Goal: Task Accomplishment & Management: Use online tool/utility

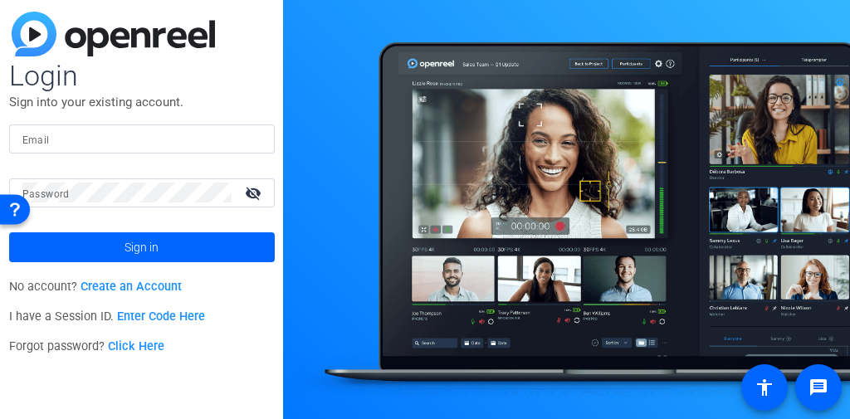
click at [80, 142] on input "Email" at bounding box center [141, 139] width 239 height 20
type input "[EMAIL_ADDRESS][DOMAIN_NAME]"
click at [9, 232] on button "Sign in" at bounding box center [142, 247] width 266 height 30
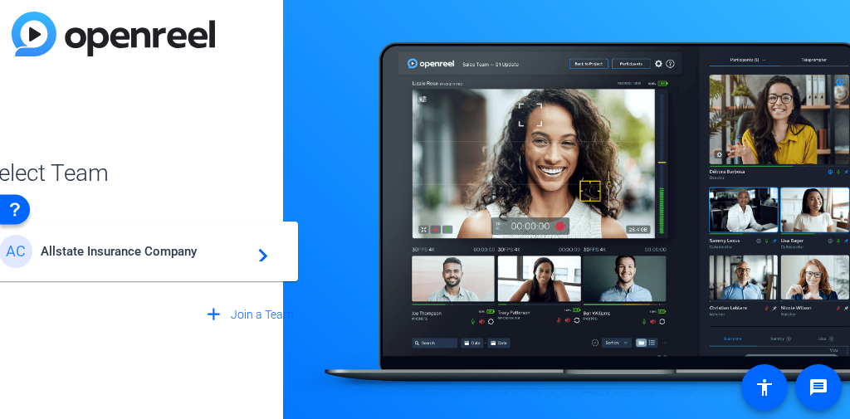
click at [214, 256] on span "Allstate Insurance Company" at bounding box center [144, 251] width 207 height 15
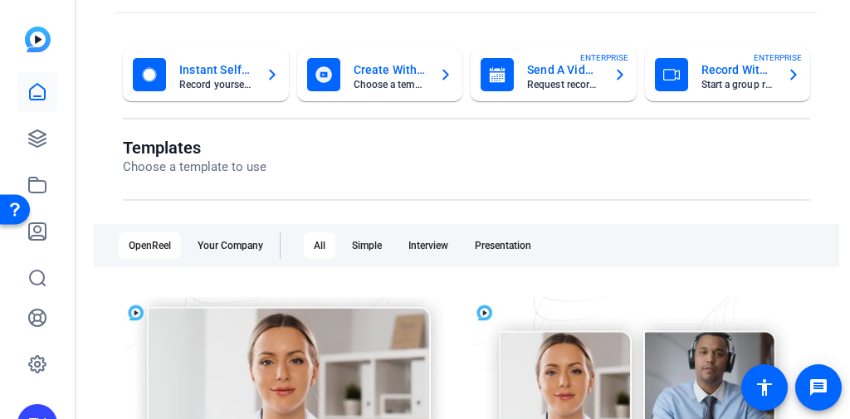
scroll to position [133, 0]
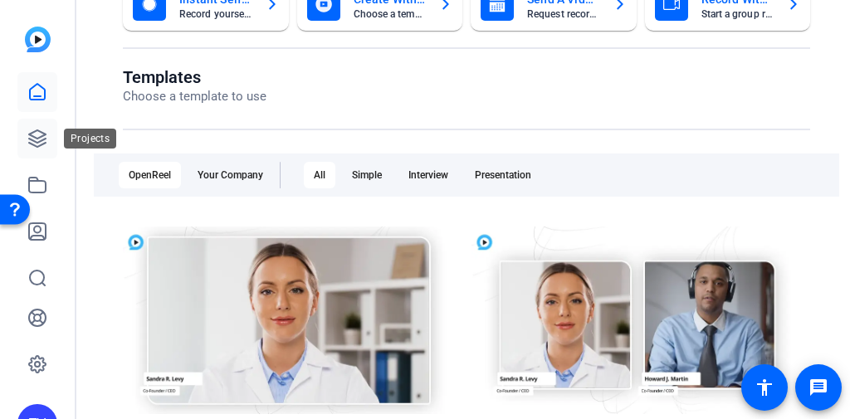
click at [35, 134] on icon at bounding box center [37, 139] width 20 height 20
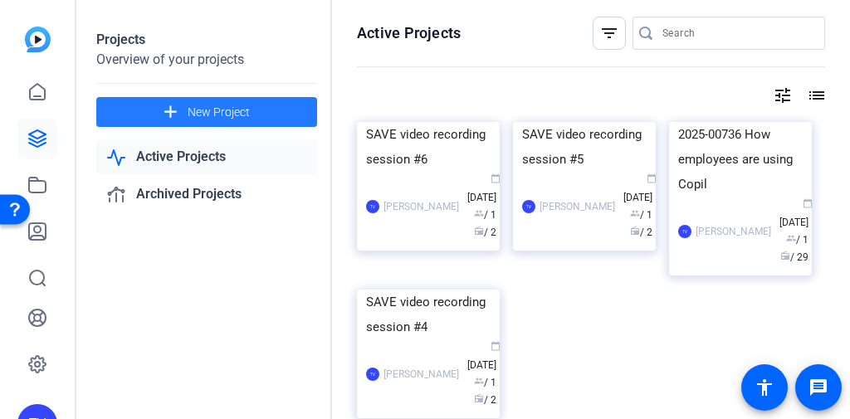
click at [279, 116] on span at bounding box center [206, 112] width 221 height 40
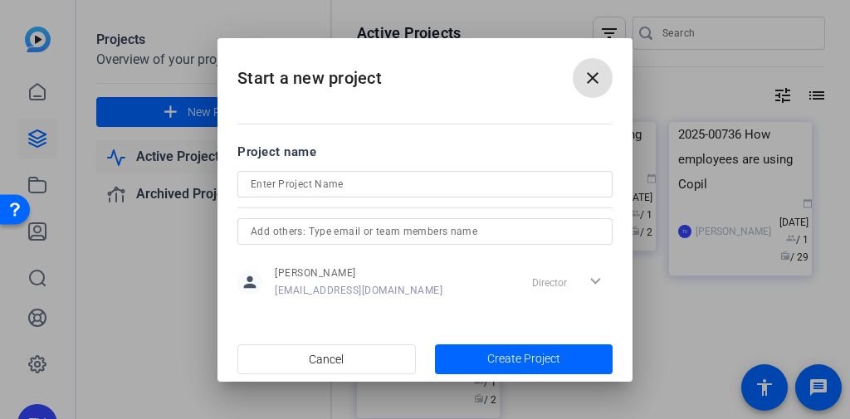
click at [295, 183] on input at bounding box center [425, 184] width 348 height 20
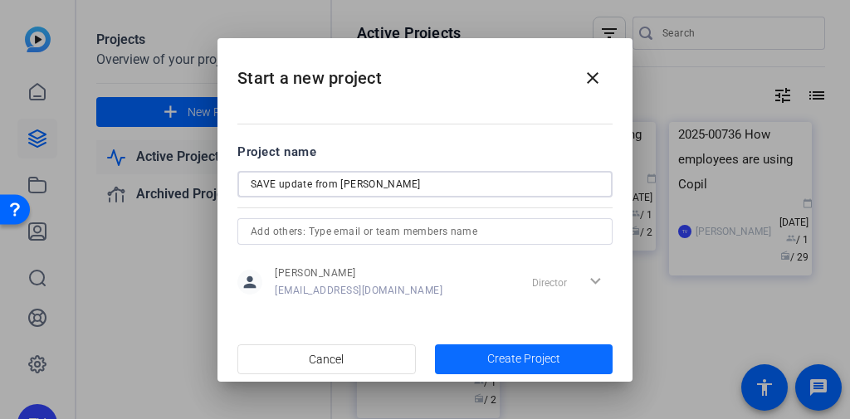
type input "SAVE update from [PERSON_NAME]"
click at [535, 356] on span "Create Project" at bounding box center [523, 358] width 73 height 17
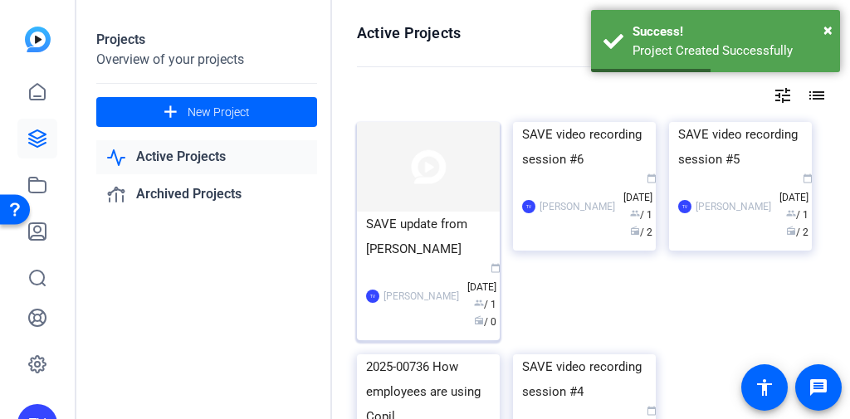
click at [458, 191] on img at bounding box center [428, 167] width 143 height 90
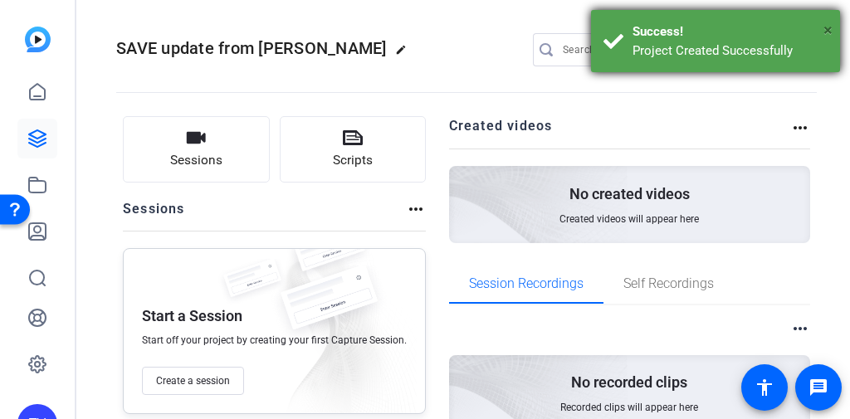
click at [826, 30] on span "×" at bounding box center [827, 30] width 9 height 20
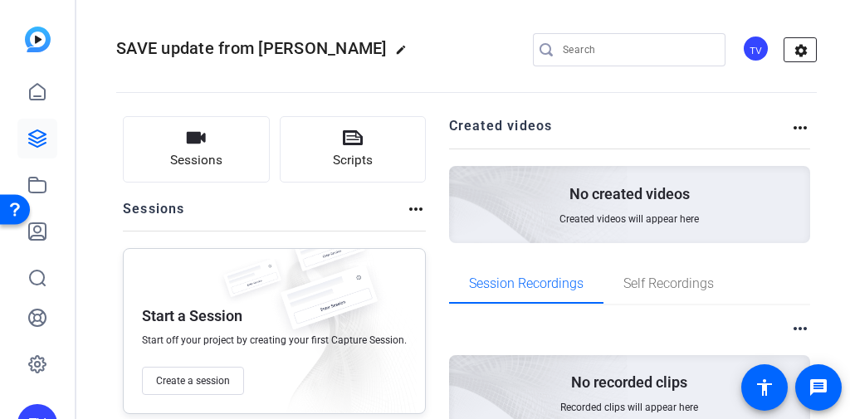
click at [799, 53] on mat-icon "settings" at bounding box center [800, 50] width 33 height 25
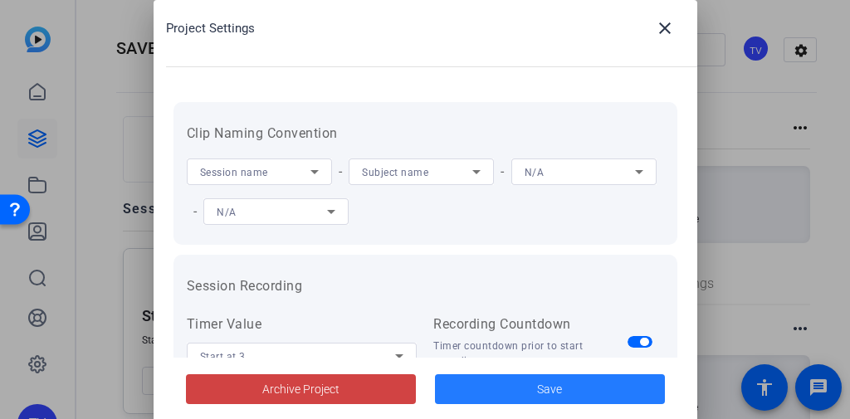
click at [595, 384] on span at bounding box center [550, 389] width 230 height 40
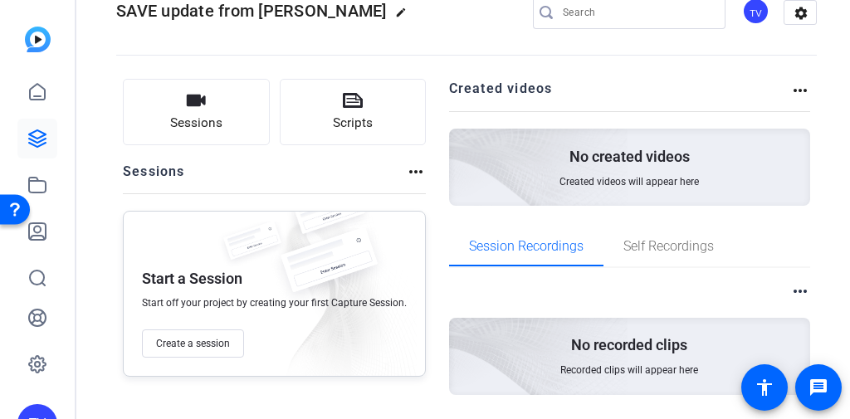
scroll to position [20, 0]
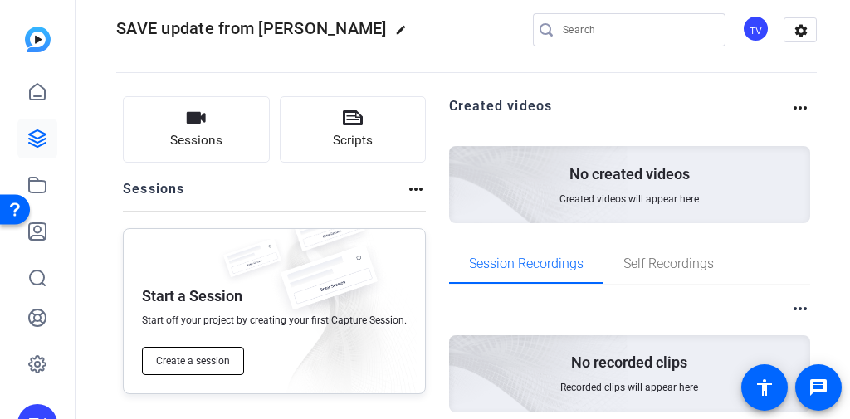
click at [211, 369] on button "Create a session" at bounding box center [193, 361] width 102 height 28
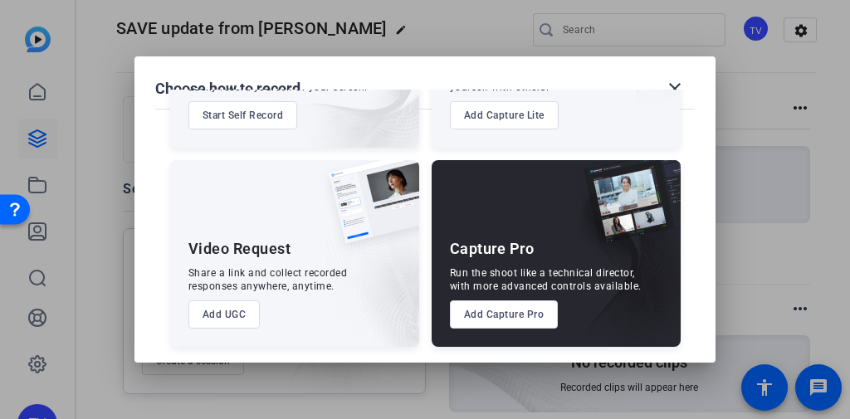
scroll to position [163, 0]
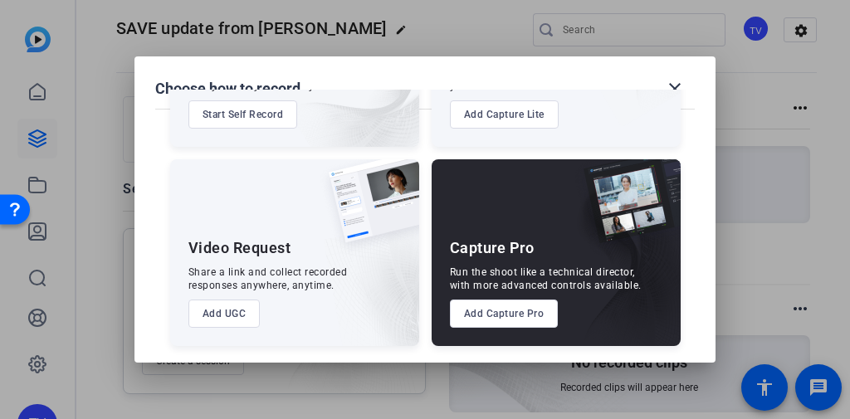
click at [527, 309] on button "Add Capture Pro" at bounding box center [504, 314] width 109 height 28
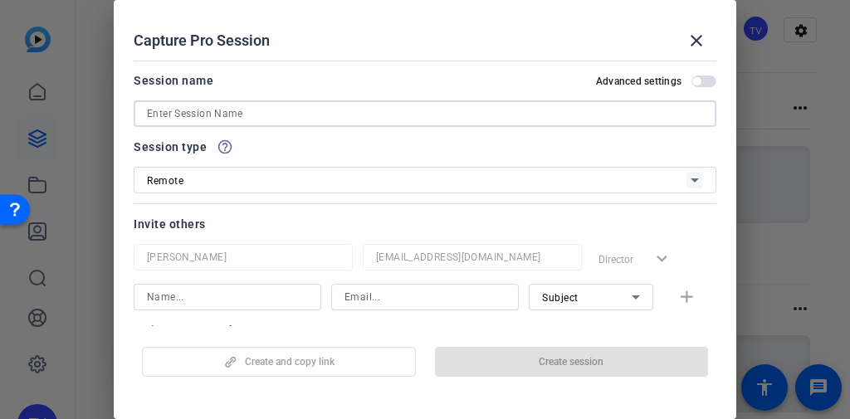
click at [316, 113] on input at bounding box center [425, 114] width 556 height 20
paste input "SAVE update from [PERSON_NAME]"
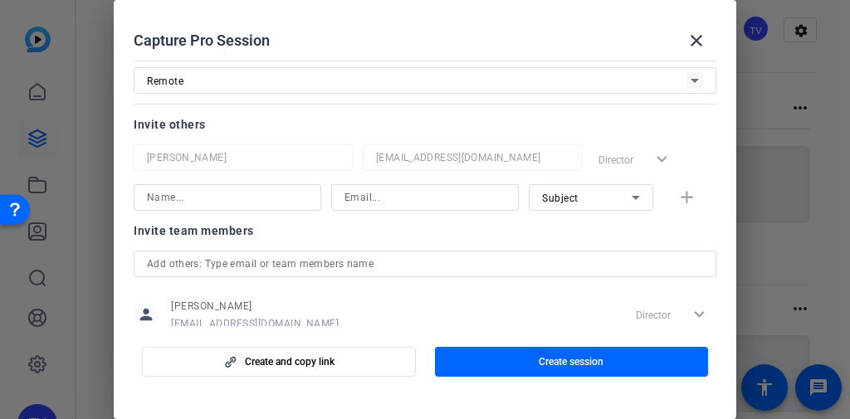
scroll to position [143, 0]
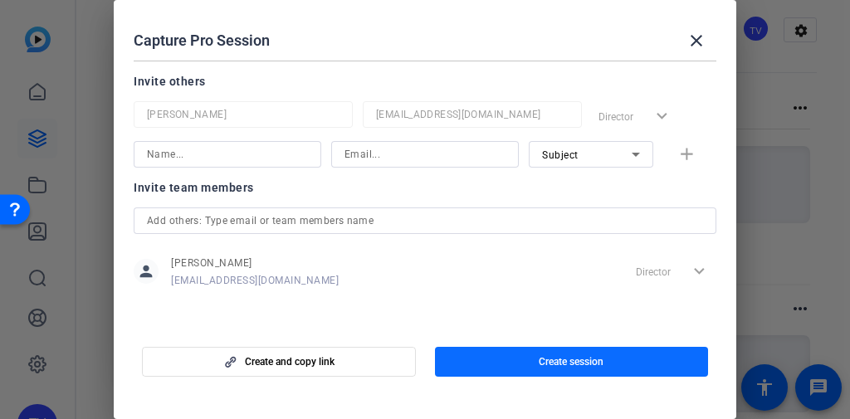
type input "SAVE update from [PERSON_NAME]"
click at [536, 361] on span "button" at bounding box center [572, 362] width 274 height 40
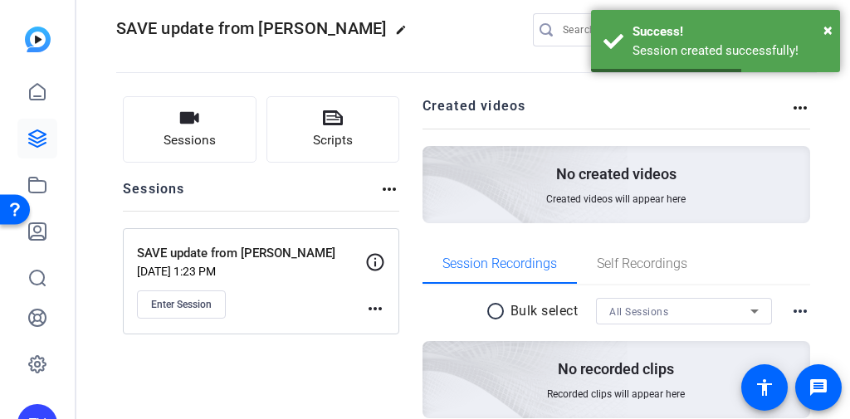
click at [373, 304] on mat-icon "more_horiz" at bounding box center [375, 309] width 20 height 20
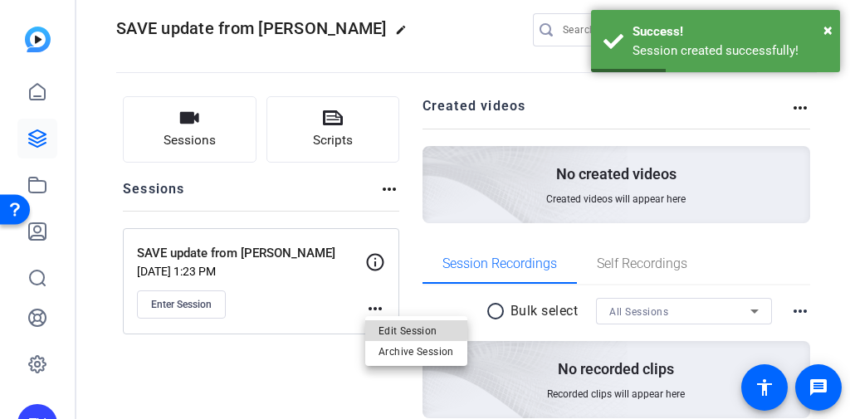
click at [412, 326] on span "Edit Session" at bounding box center [416, 331] width 76 height 20
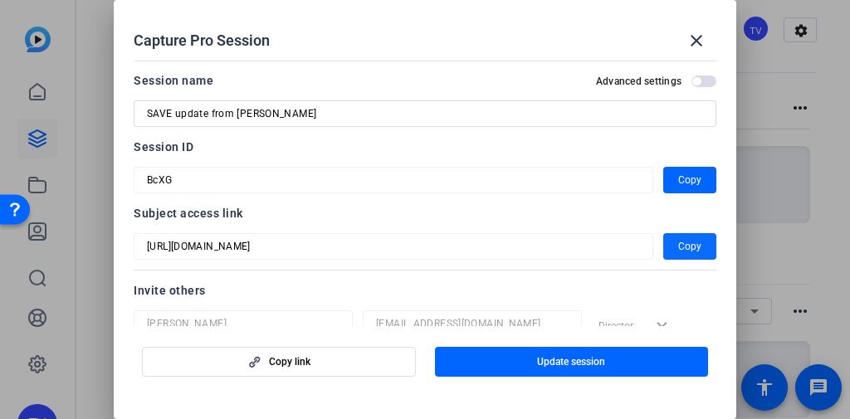
click at [688, 251] on span "Copy" at bounding box center [689, 246] width 23 height 20
